Goal: Task Accomplishment & Management: Manage account settings

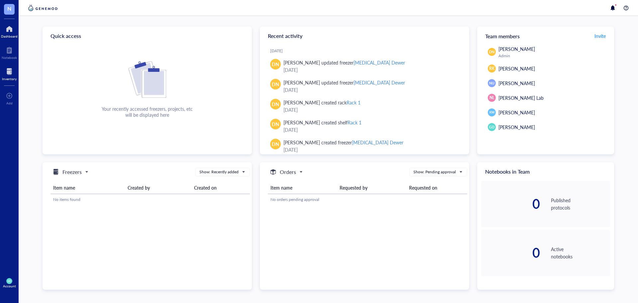
click at [9, 76] on div at bounding box center [9, 71] width 15 height 11
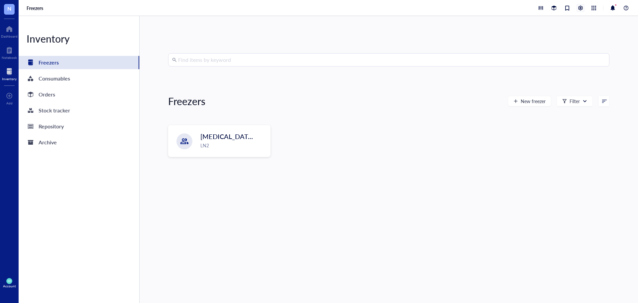
click at [579, 6] on div at bounding box center [580, 7] width 7 height 7
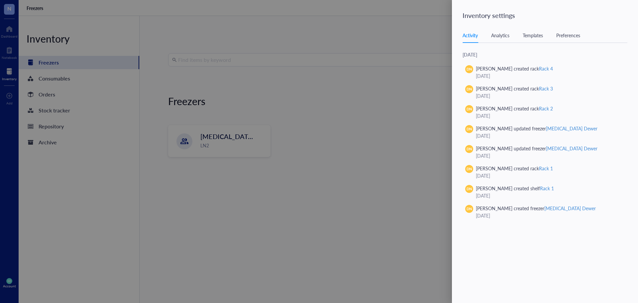
click at [508, 36] on div "Analytics" at bounding box center [500, 35] width 18 height 7
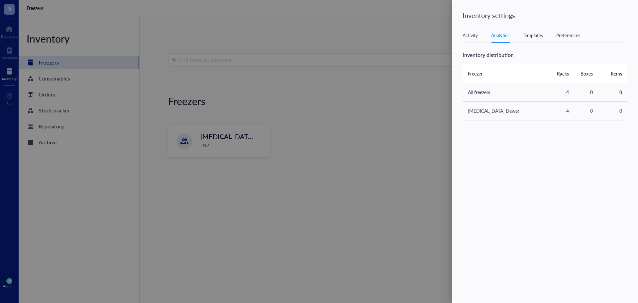
click at [537, 38] on div "Templates" at bounding box center [533, 35] width 20 height 7
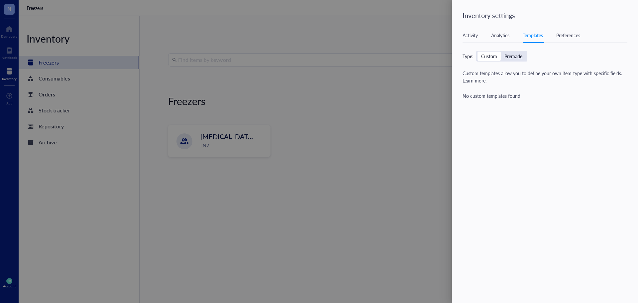
click at [571, 35] on div "Preferences" at bounding box center [568, 35] width 24 height 7
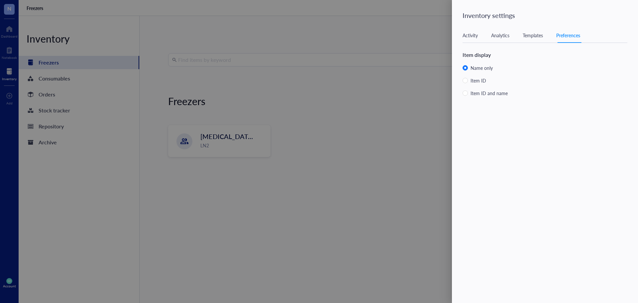
click at [472, 37] on div "Activity" at bounding box center [469, 35] width 15 height 7
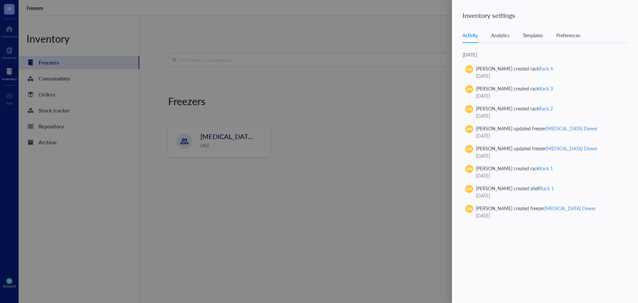
click at [385, 101] on div at bounding box center [319, 151] width 638 height 303
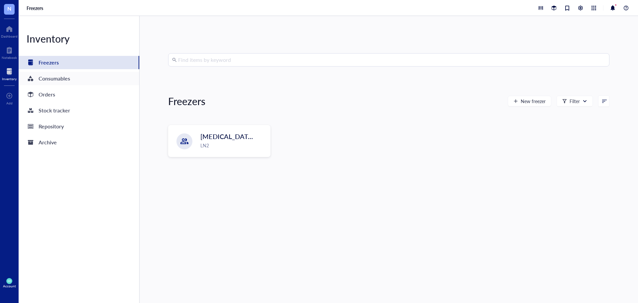
click at [111, 82] on div "Consumables" at bounding box center [79, 78] width 121 height 13
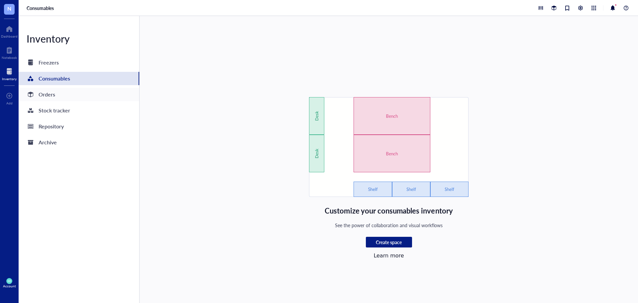
click at [98, 94] on div "Orders" at bounding box center [79, 94] width 121 height 13
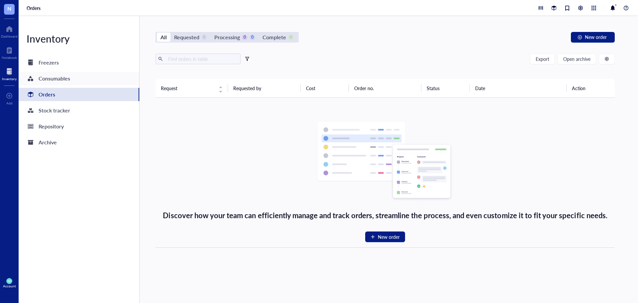
click at [111, 79] on div "Consumables" at bounding box center [79, 78] width 121 height 13
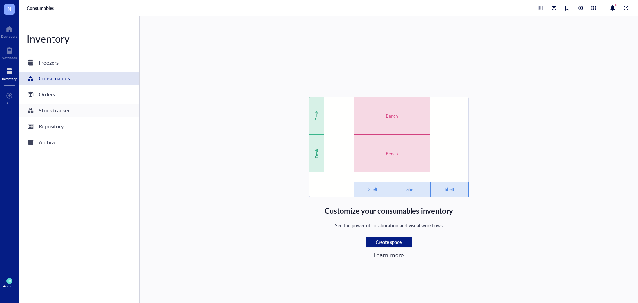
click at [101, 109] on div "Stock tracker" at bounding box center [79, 110] width 121 height 13
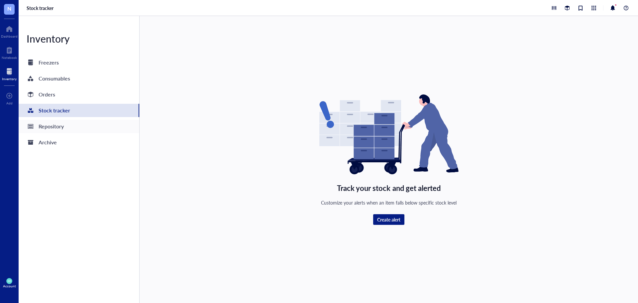
click at [98, 123] on div "Repository" at bounding box center [79, 126] width 121 height 13
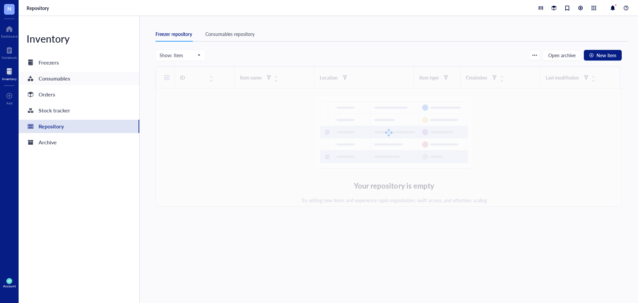
click at [107, 82] on div "Consumables" at bounding box center [79, 78] width 121 height 13
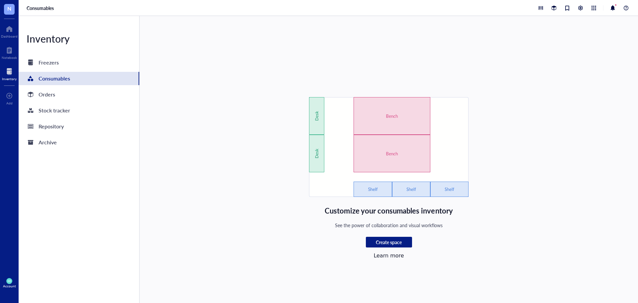
click at [376, 252] on link "Learn more" at bounding box center [388, 255] width 30 height 6
click at [376, 240] on span "Create space" at bounding box center [389, 242] width 26 height 6
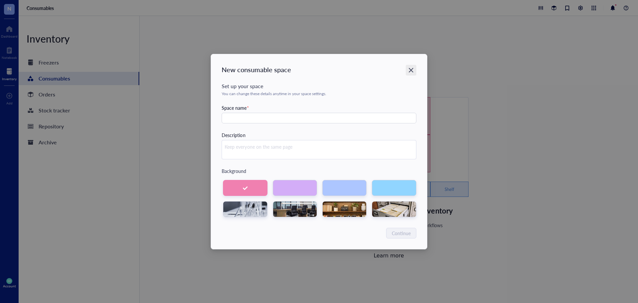
click at [411, 68] on icon "Close" at bounding box center [411, 70] width 6 height 6
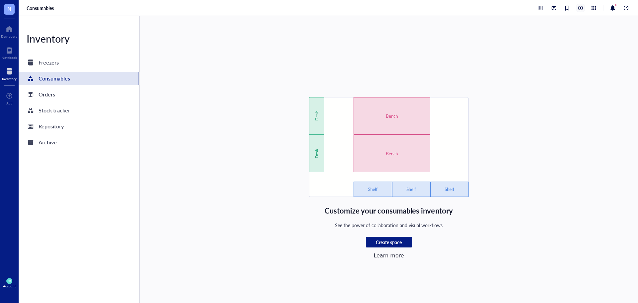
click at [578, 10] on div at bounding box center [580, 7] width 7 height 7
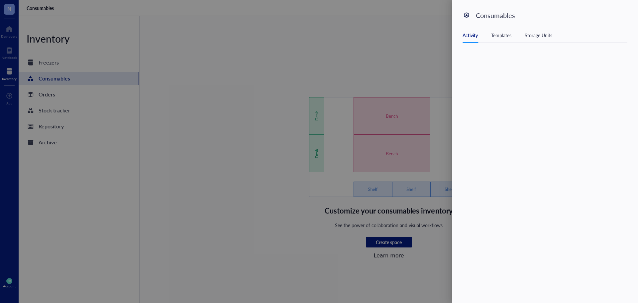
click at [448, 31] on div at bounding box center [319, 151] width 638 height 303
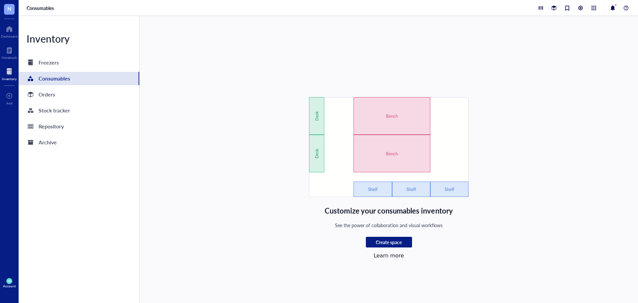
click at [10, 282] on span "GD" at bounding box center [9, 280] width 3 height 3
click at [51, 261] on link "Account settings" at bounding box center [45, 261] width 44 height 12
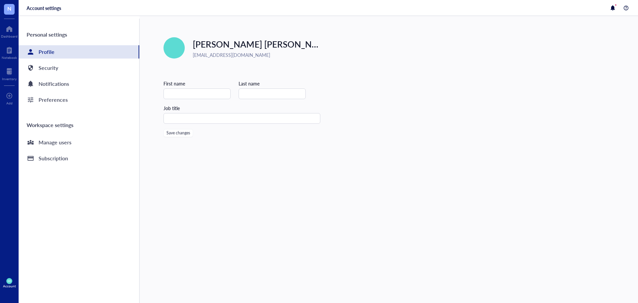
type input "[PERSON_NAME]"
click at [77, 105] on div "Preferences" at bounding box center [79, 99] width 121 height 13
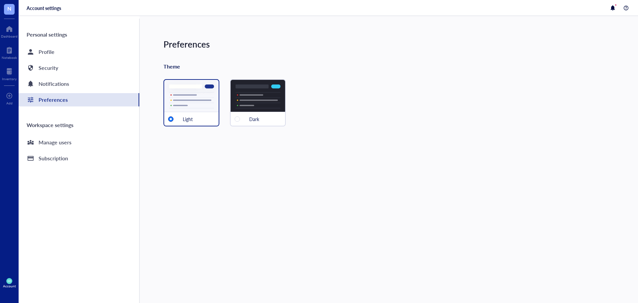
click at [252, 112] on div "Dark" at bounding box center [258, 119] width 54 height 14
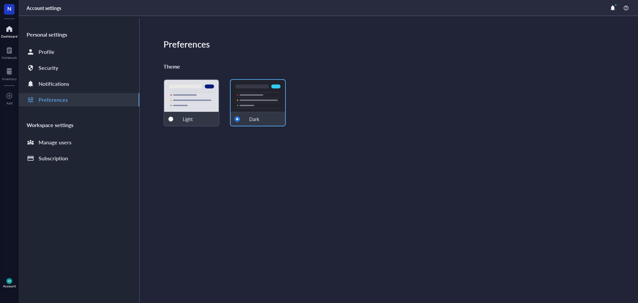
click at [10, 32] on div at bounding box center [9, 29] width 17 height 11
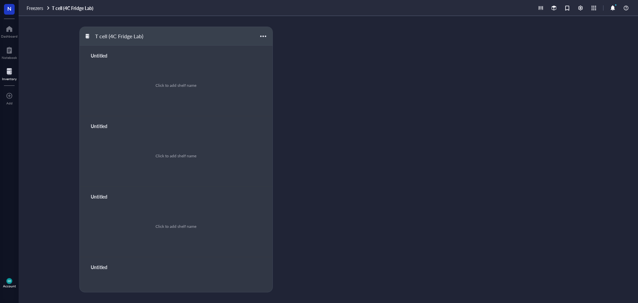
click at [12, 279] on span "GD" at bounding box center [9, 281] width 6 height 6
click at [44, 258] on link "Account settings" at bounding box center [47, 258] width 44 height 12
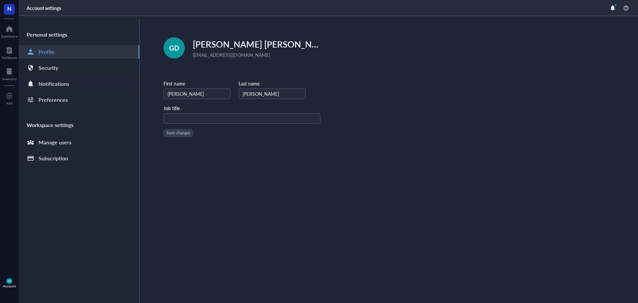
click at [75, 88] on div "Notifications" at bounding box center [79, 83] width 121 height 13
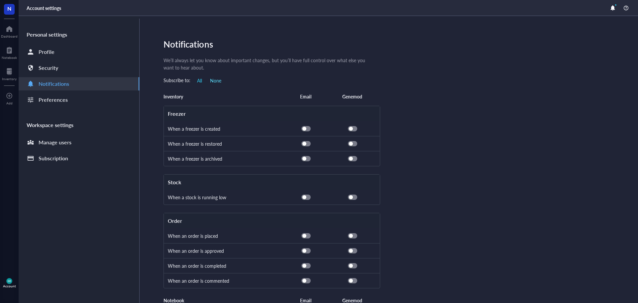
click at [212, 81] on span "None" at bounding box center [215, 80] width 11 height 6
click at [215, 80] on span "None" at bounding box center [215, 80] width 11 height 6
click at [308, 129] on span "button" at bounding box center [306, 128] width 9 height 5
click at [304, 128] on span "button" at bounding box center [306, 128] width 9 height 5
click at [199, 79] on span "All" at bounding box center [199, 80] width 5 height 6
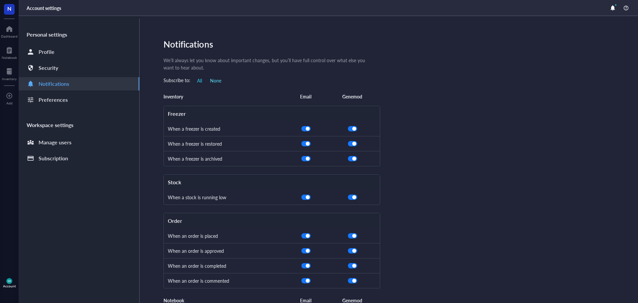
click at [211, 81] on span "None" at bounding box center [215, 80] width 11 height 6
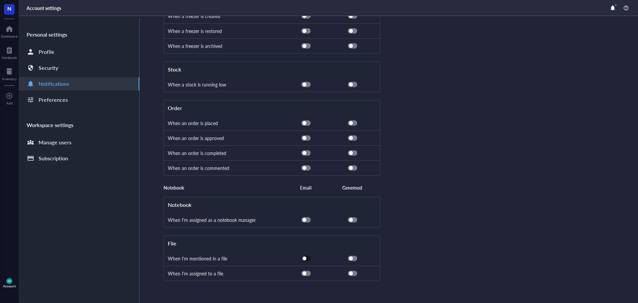
click at [307, 258] on span "button" at bounding box center [306, 258] width 9 height 5
click at [307, 273] on span "button" at bounding box center [306, 273] width 9 height 5
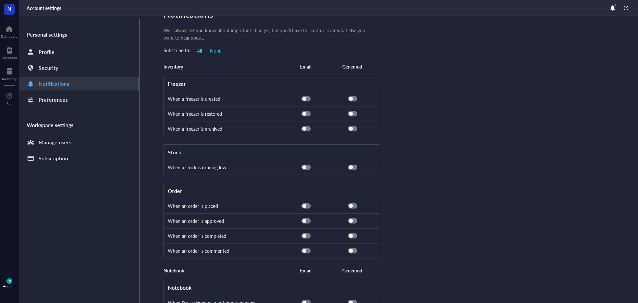
scroll to position [0, 0]
